Goal: Use online tool/utility: Use online tool/utility

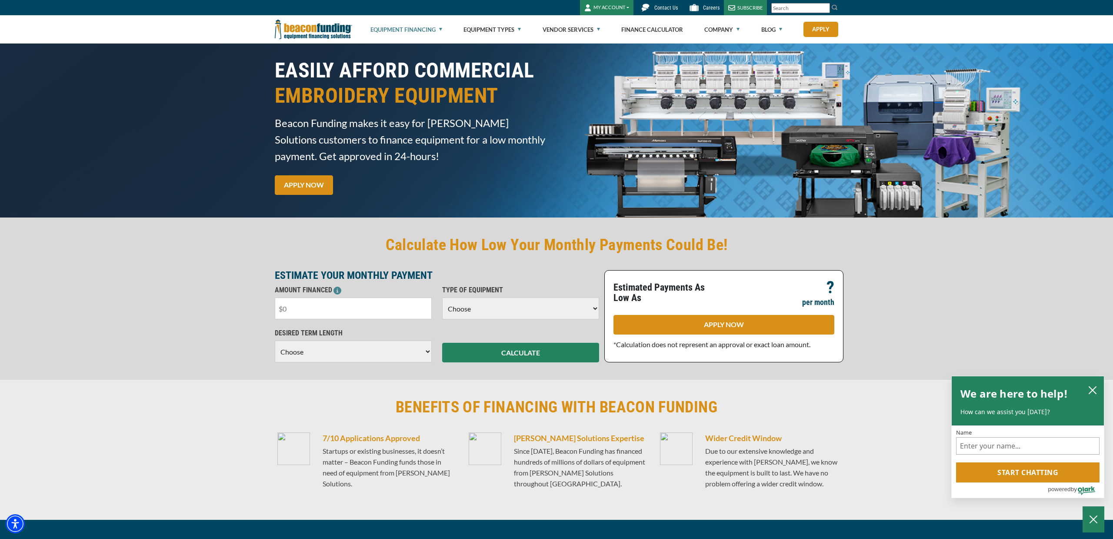
click at [315, 308] on input "text" at bounding box center [353, 308] width 157 height 22
click at [502, 304] on select "Choose Backhoe Boom/Bucket Truck Chipper Commercial Mower Crane DTG/DTF Printin…" at bounding box center [520, 308] width 157 height 22
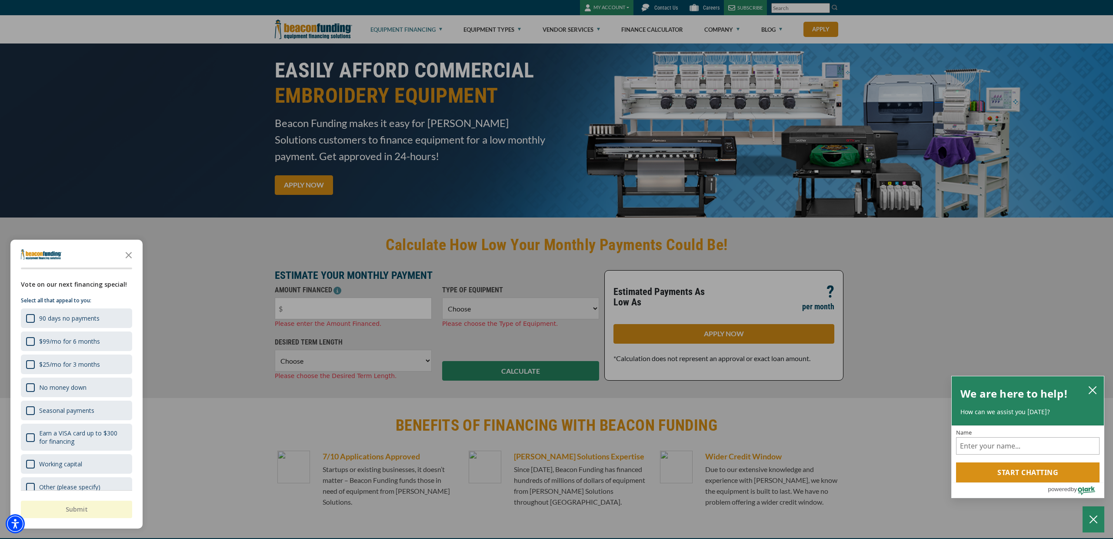
select select "1"
click at [442, 297] on select "Choose Backhoe Boom/Bucket Truck Chipper Commercial Mower Crane DTG/DTF Printin…" at bounding box center [520, 308] width 157 height 22
click at [305, 366] on div "button" at bounding box center [556, 269] width 1113 height 539
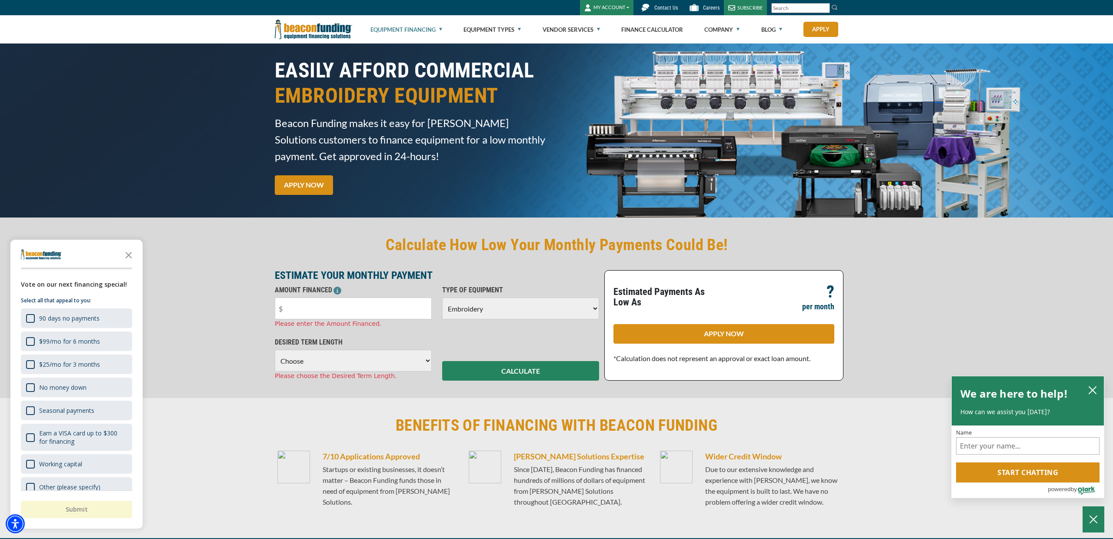
click at [296, 361] on select "Choose 36 Months 48 Months 60 Months" at bounding box center [353, 361] width 157 height 22
select select "36"
click at [275, 350] on select "Choose 36 Months 48 Months 60 Months" at bounding box center [353, 361] width 157 height 22
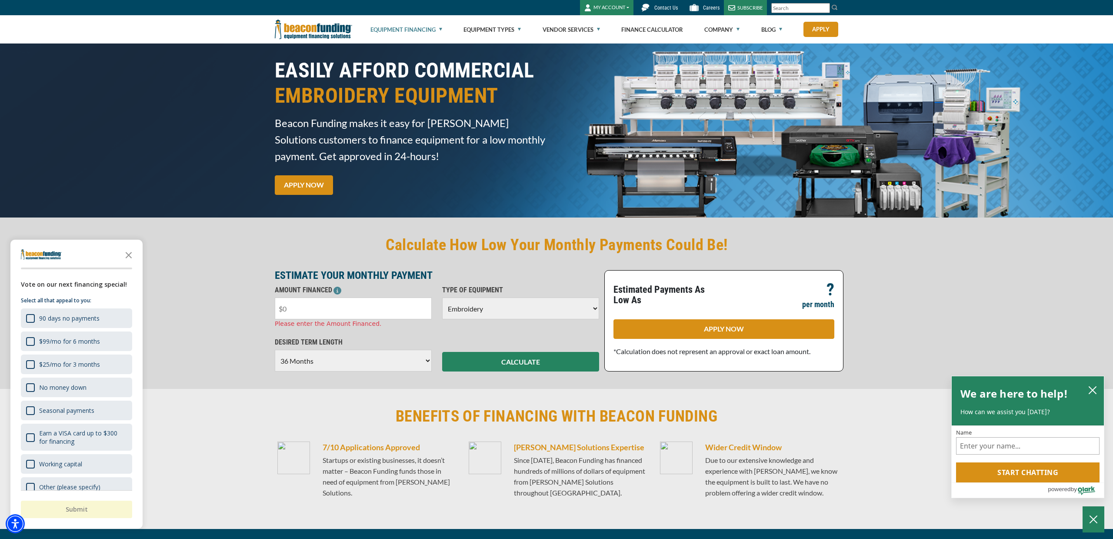
click at [299, 307] on input "text" at bounding box center [353, 308] width 157 height 22
type input "$9,000"
click at [516, 360] on button "CALCULATE" at bounding box center [520, 362] width 157 height 20
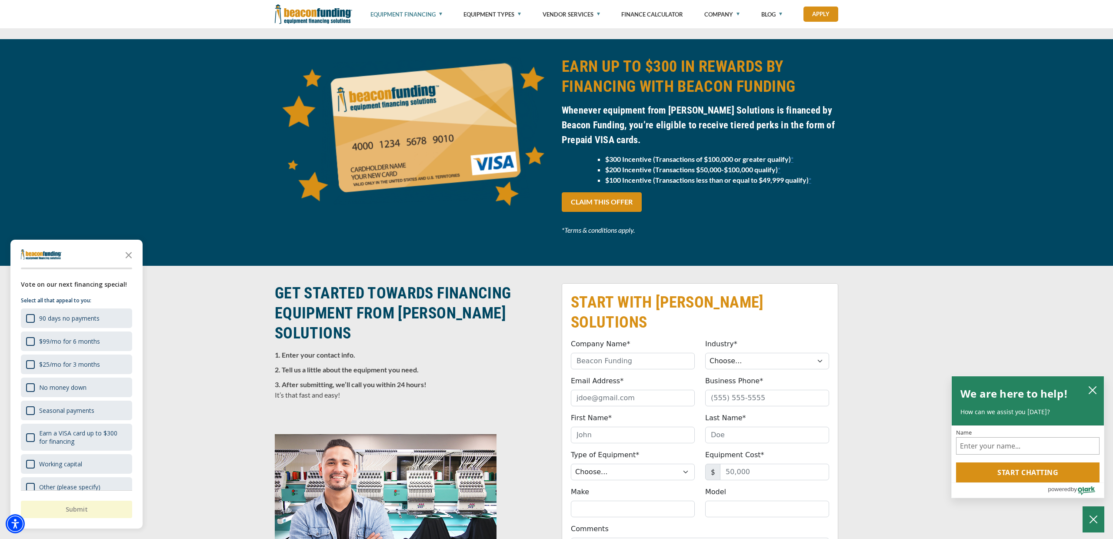
scroll to position [636, 0]
